Goal: Navigation & Orientation: Understand site structure

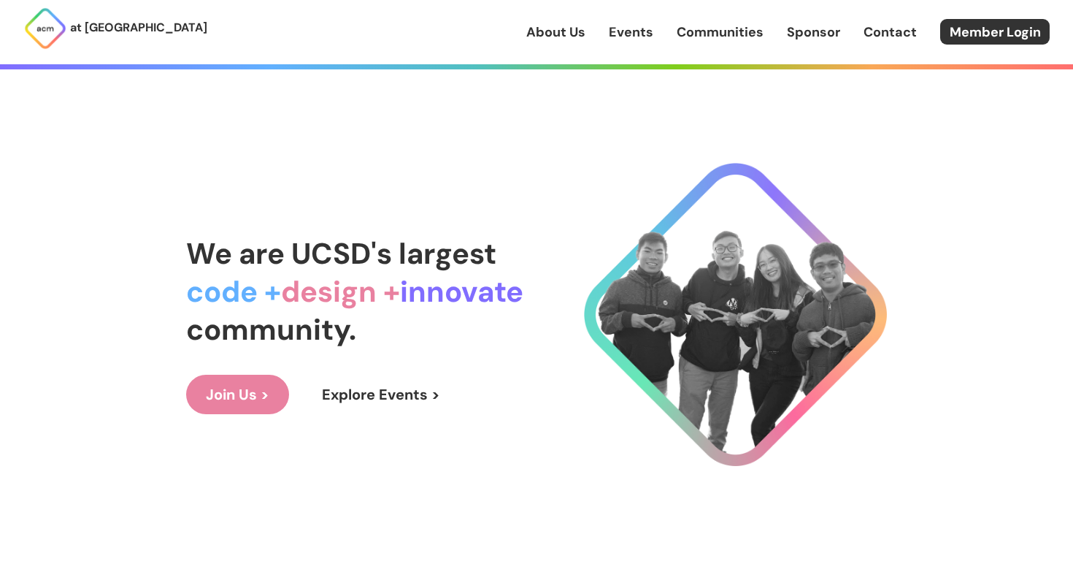
scroll to position [112, 0]
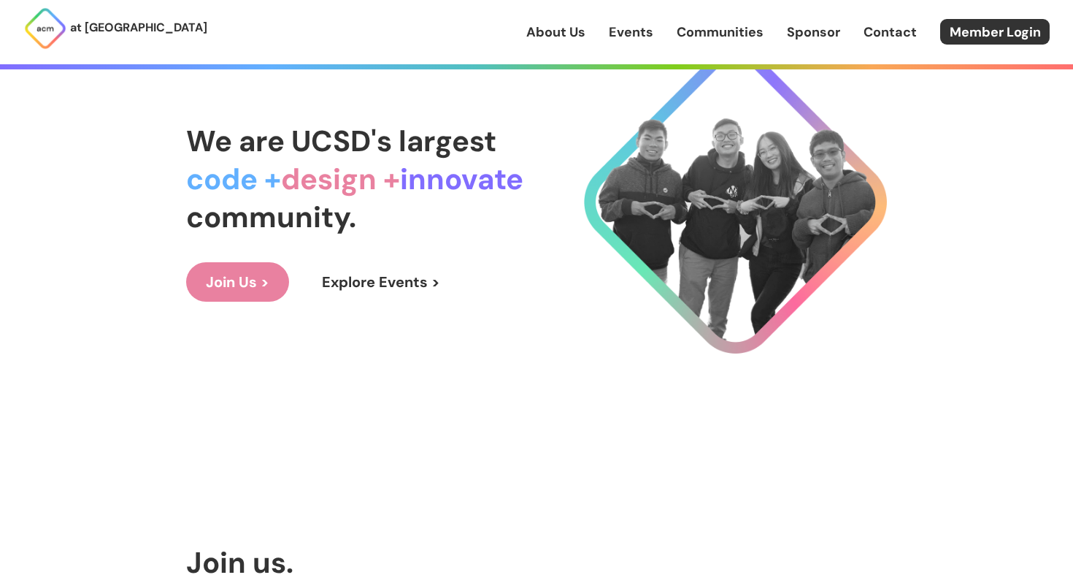
click at [564, 31] on link "About Us" at bounding box center [555, 32] width 59 height 19
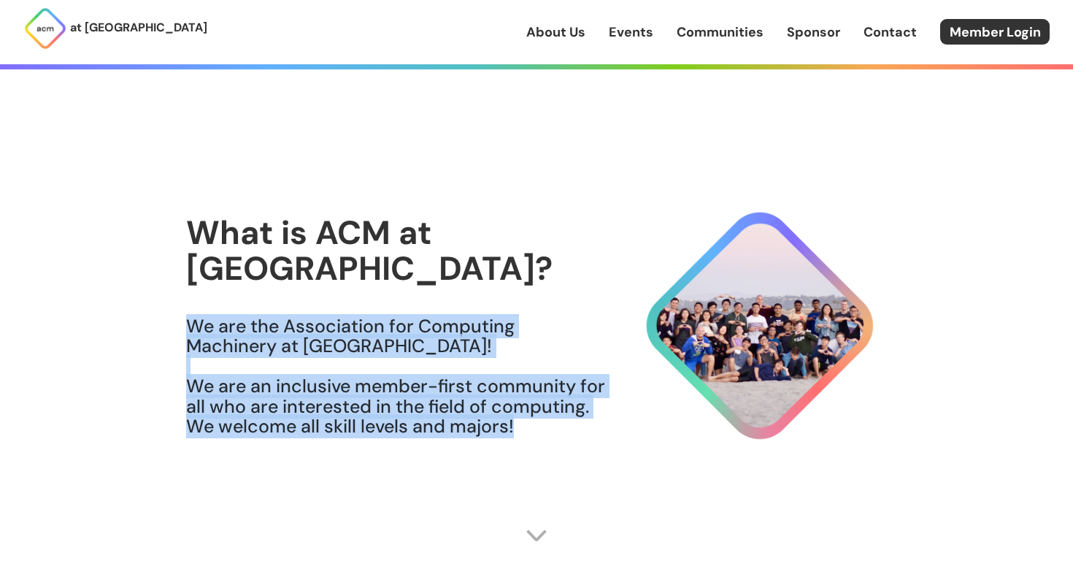
drag, startPoint x: 554, startPoint y: 411, endPoint x: 447, endPoint y: 283, distance: 166.8
click at [447, 283] on div "What is ACM at [GEOGRAPHIC_DATA]? We are the Association for Computing Machiner…" at bounding box center [396, 335] width 420 height 241
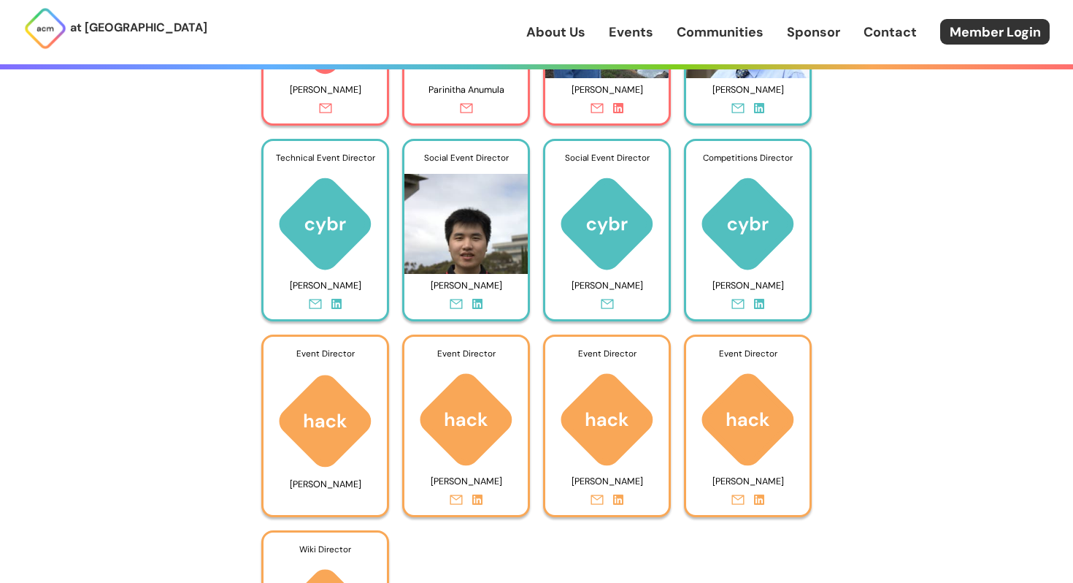
scroll to position [6856, 0]
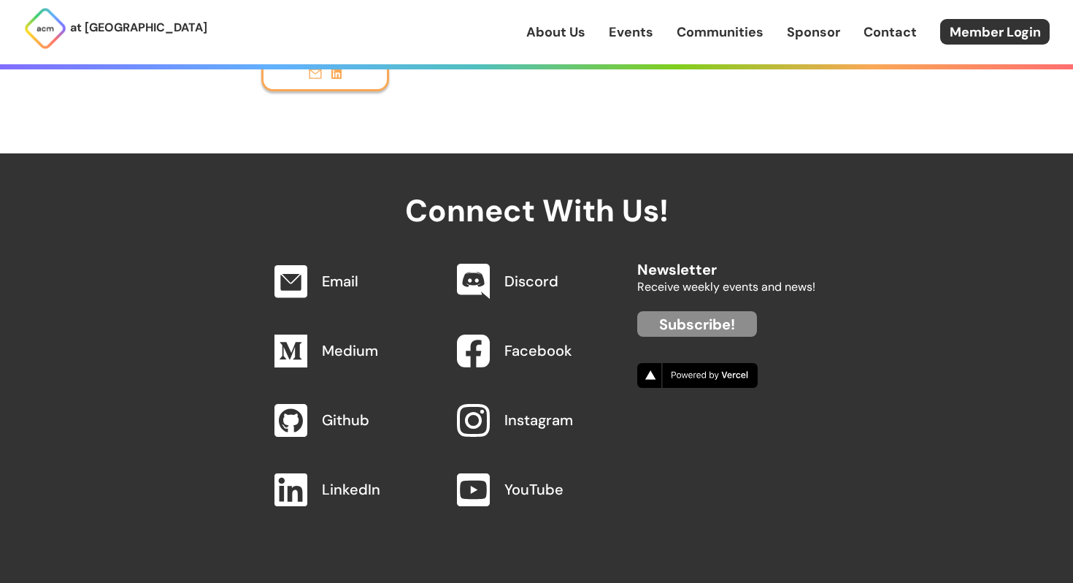
click at [718, 36] on link "Communities" at bounding box center [720, 32] width 87 height 19
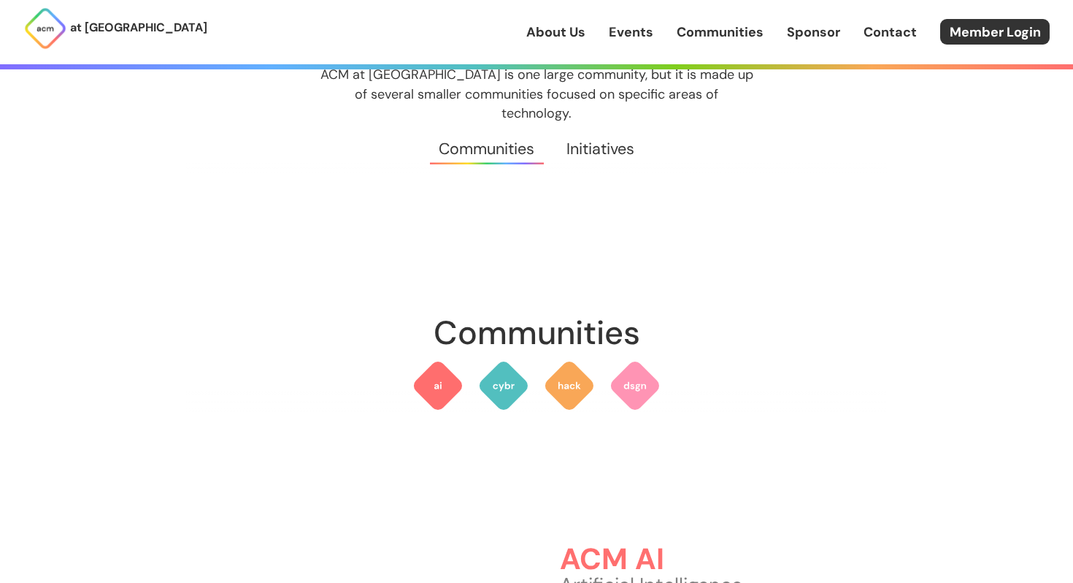
click at [653, 41] on link "Events" at bounding box center [631, 32] width 45 height 19
